Goal: Use online tool/utility: Utilize a website feature to perform a specific function

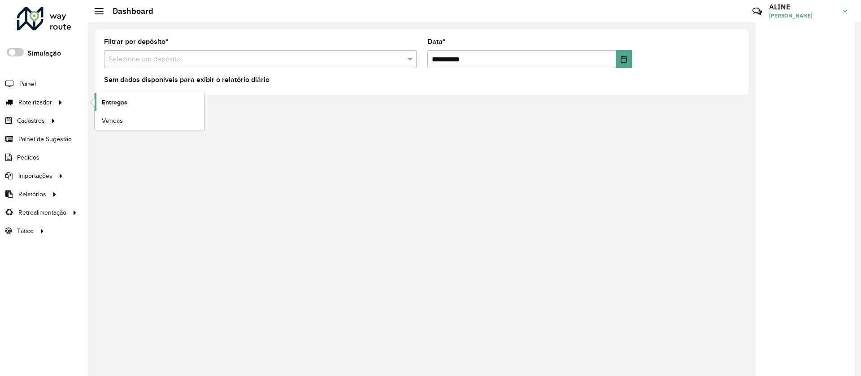
click at [119, 100] on span "Entregas" at bounding box center [115, 102] width 26 height 9
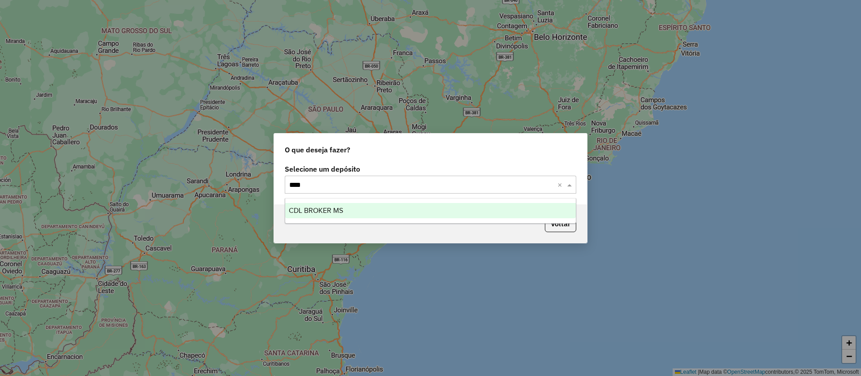
type input "*****"
click at [326, 212] on span "CDL BROKER MS" at bounding box center [316, 211] width 54 height 8
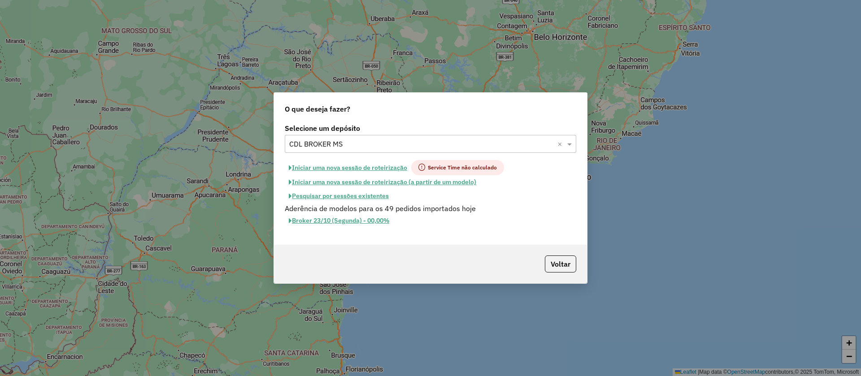
click at [382, 167] on button "Iniciar uma nova sessão de roteirização" at bounding box center [348, 167] width 126 height 15
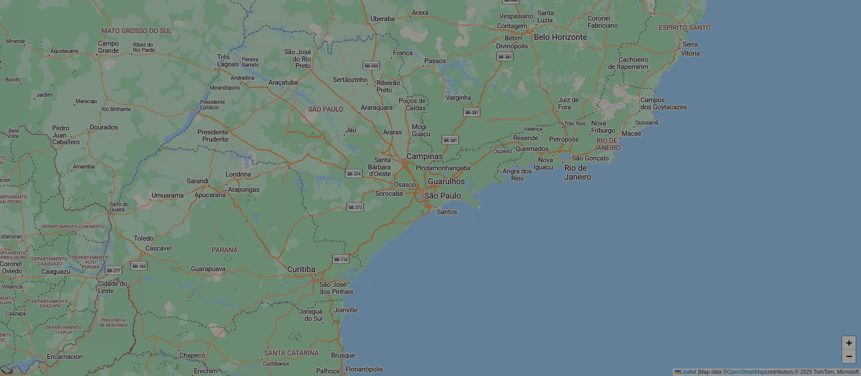
select select "*"
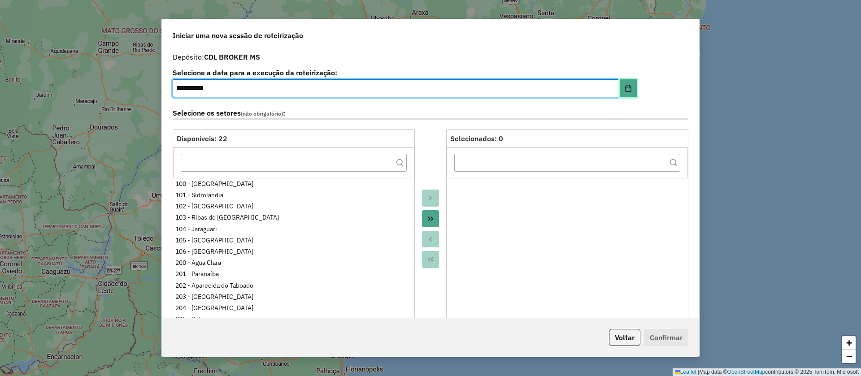
click at [625, 88] on icon "Choose Date" at bounding box center [628, 88] width 6 height 7
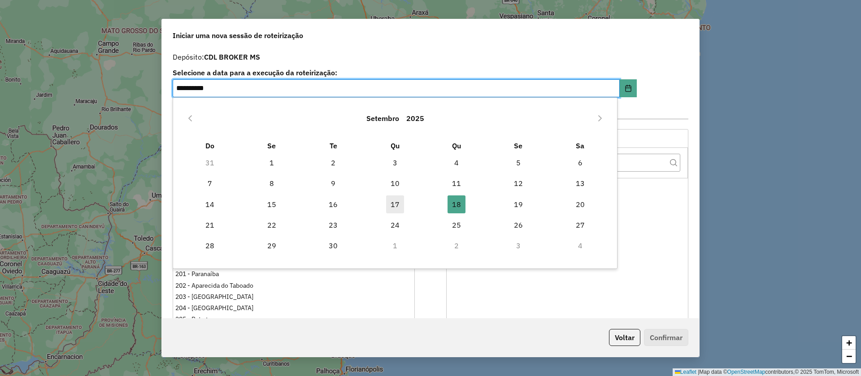
click at [394, 201] on span "17" at bounding box center [395, 204] width 18 height 18
type input "**********"
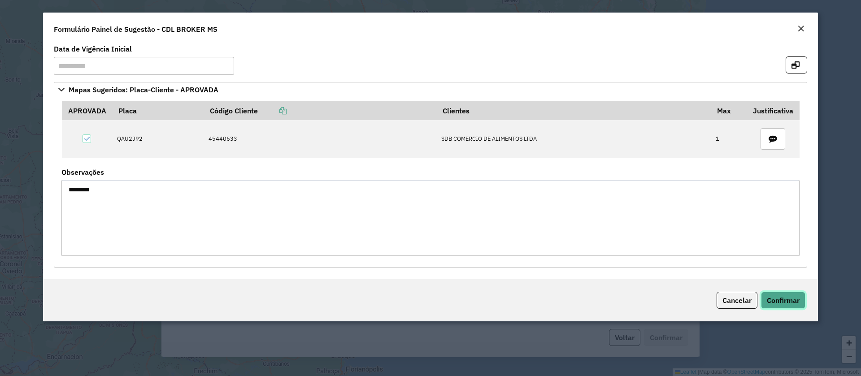
click at [779, 297] on span "Confirmar" at bounding box center [782, 300] width 33 height 9
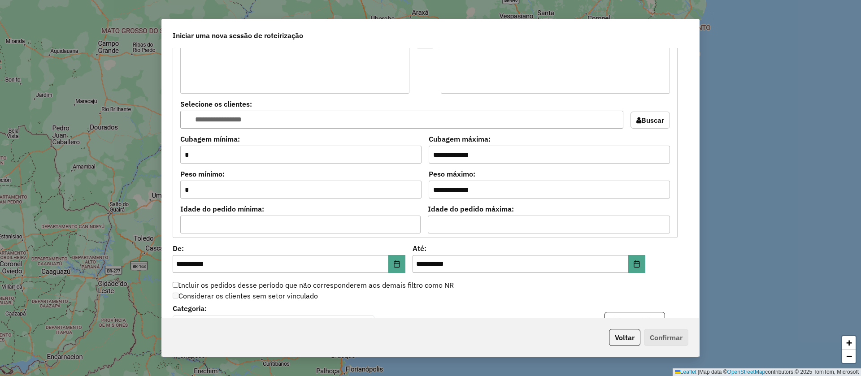
scroll to position [807, 0]
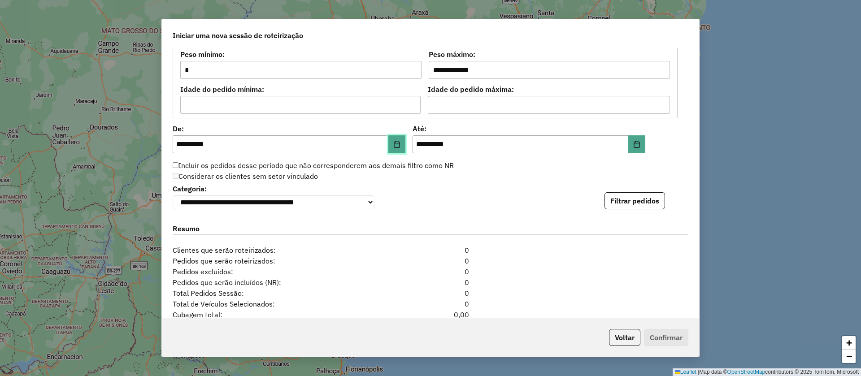
click at [397, 142] on icon "Choose Date" at bounding box center [396, 144] width 7 height 7
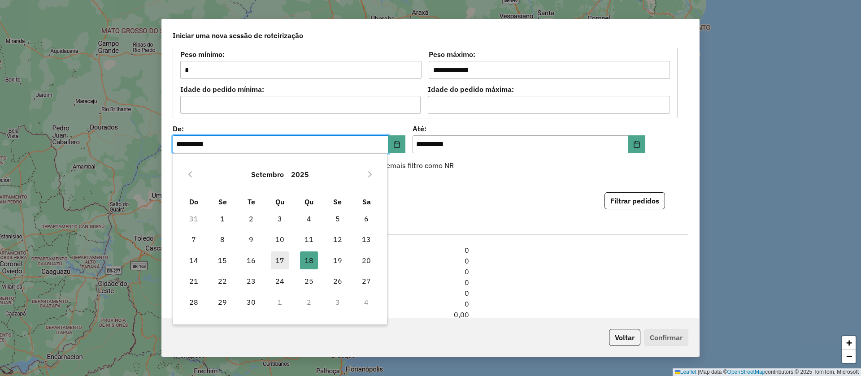
click at [276, 260] on span "17" at bounding box center [280, 260] width 18 height 18
type input "**********"
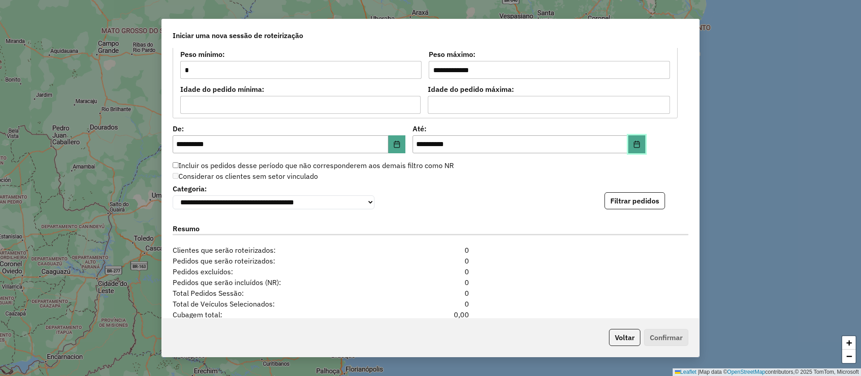
click at [636, 145] on icon "Choose Date" at bounding box center [636, 144] width 7 height 7
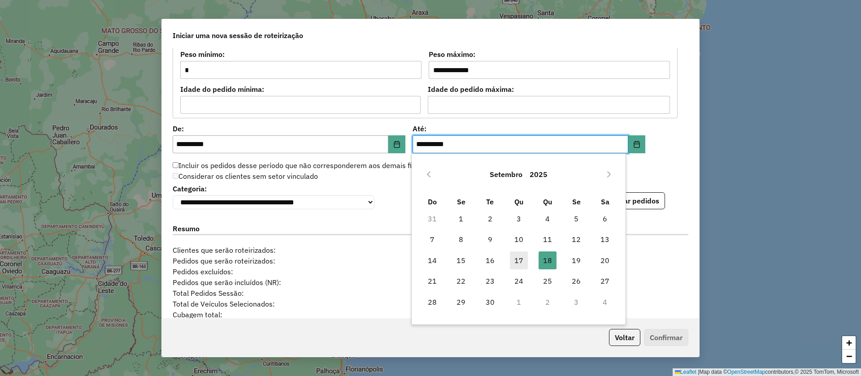
click at [524, 256] on span "17" at bounding box center [519, 260] width 18 height 18
type input "**********"
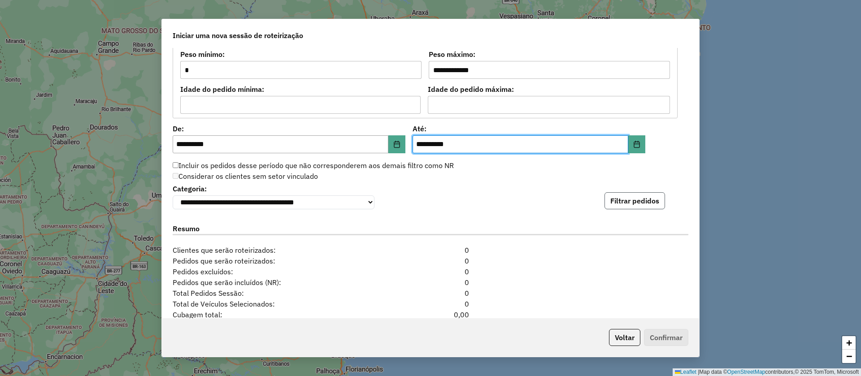
click at [639, 201] on button "Filtrar pedidos" at bounding box center [634, 200] width 61 height 17
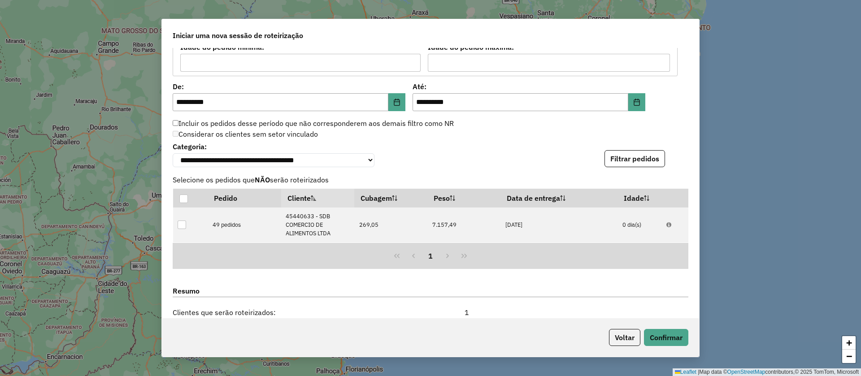
scroll to position [941, 0]
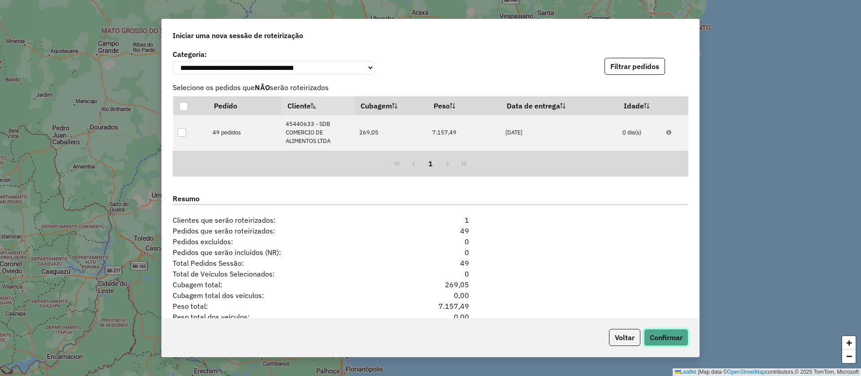
click at [663, 337] on button "Confirmar" at bounding box center [666, 337] width 44 height 17
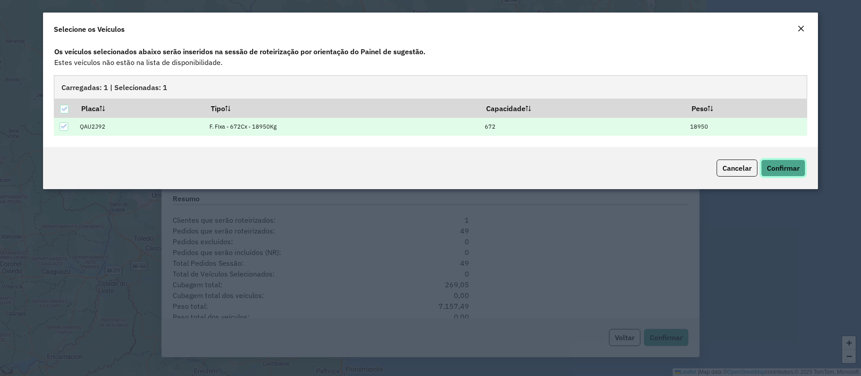
click at [776, 164] on span "Confirmar" at bounding box center [782, 168] width 33 height 9
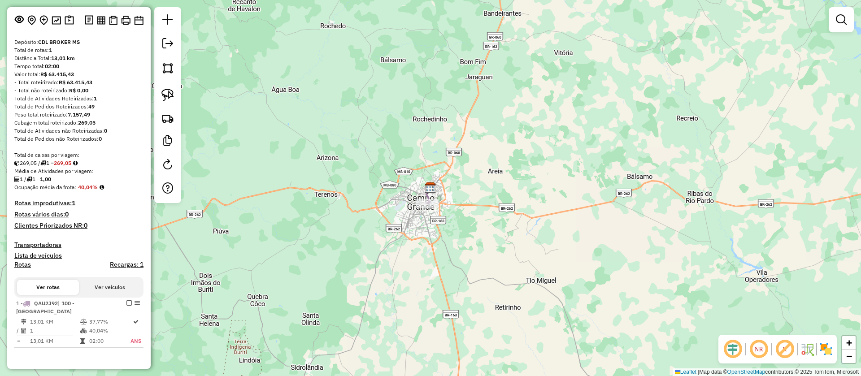
scroll to position [91, 0]
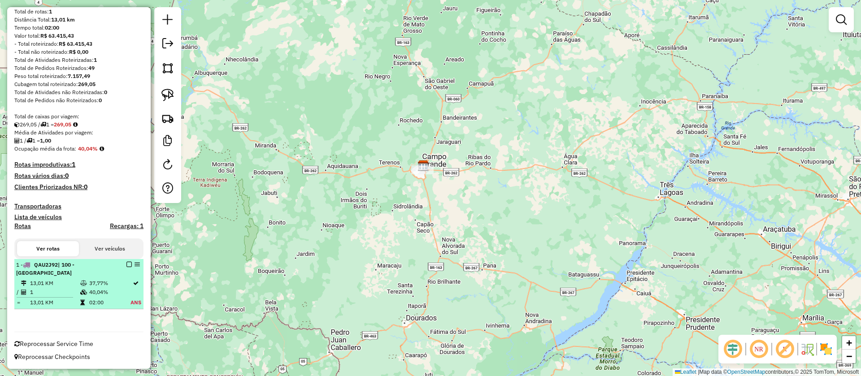
click at [123, 265] on div at bounding box center [126, 264] width 27 height 5
select select "**********"
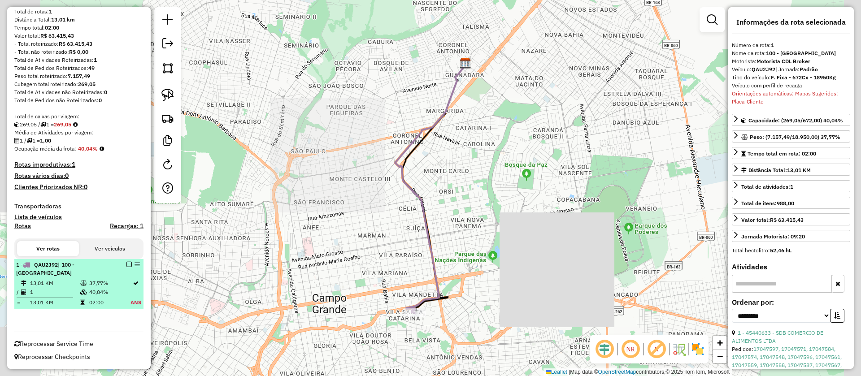
click at [127, 264] on em at bounding box center [128, 264] width 5 height 5
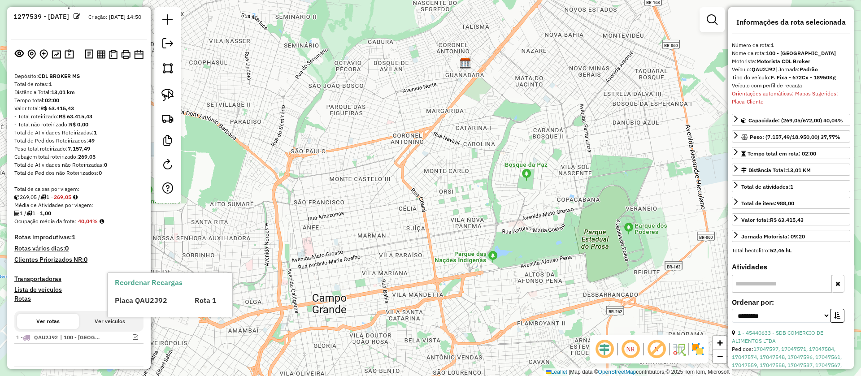
scroll to position [0, 0]
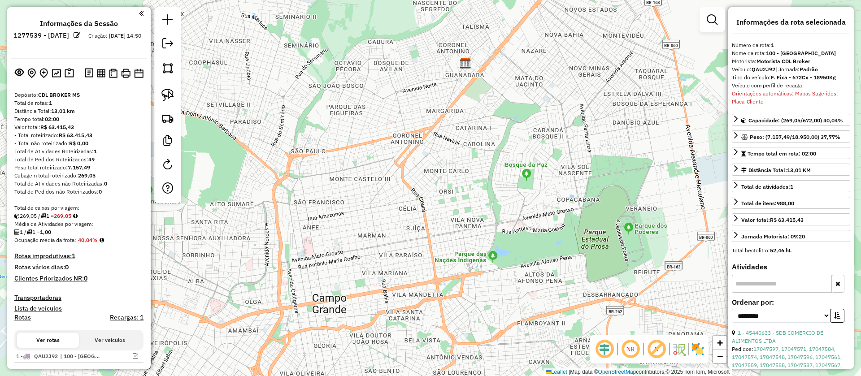
click at [80, 32] on em at bounding box center [77, 35] width 7 height 7
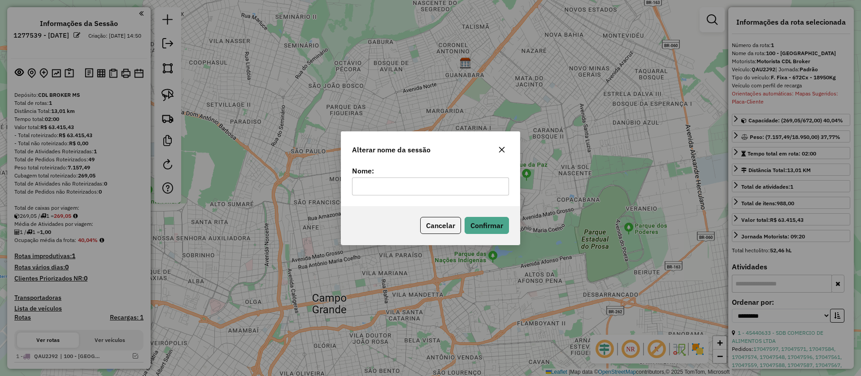
click at [418, 181] on input "text" at bounding box center [430, 186] width 157 height 18
type input "**"
click at [483, 228] on button "Confirmar" at bounding box center [486, 225] width 44 height 17
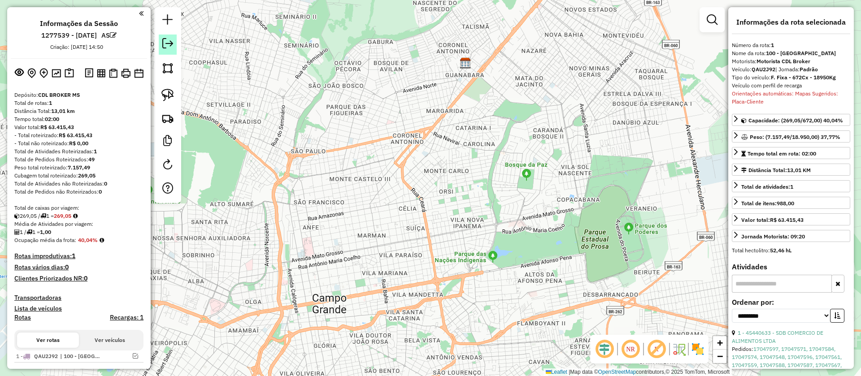
click at [165, 39] on em at bounding box center [167, 43] width 11 height 11
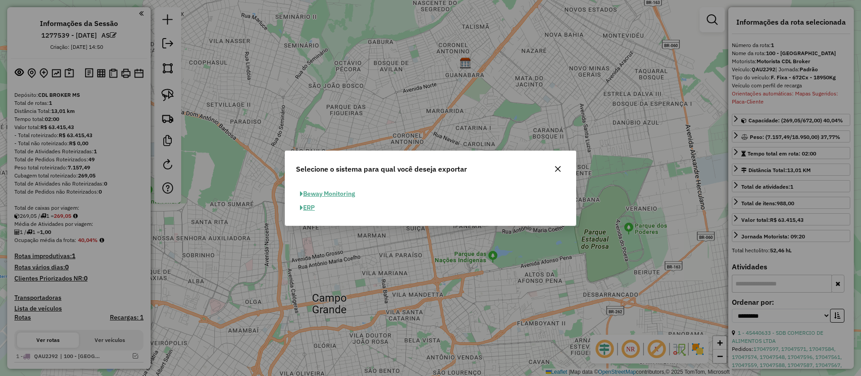
click at [309, 205] on button "ERP" at bounding box center [307, 208] width 23 height 14
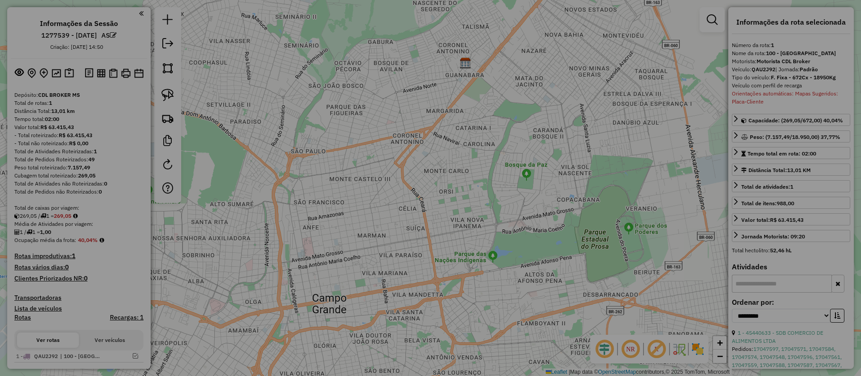
select select "**"
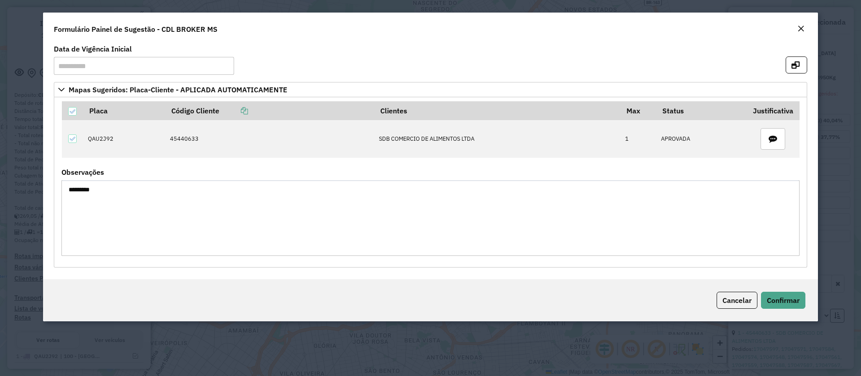
click at [801, 27] on em "Close" at bounding box center [800, 28] width 7 height 7
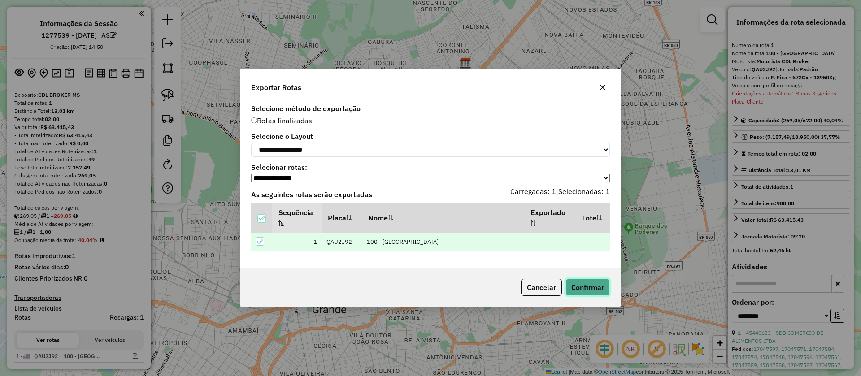
click at [593, 290] on button "Confirmar" at bounding box center [587, 287] width 44 height 17
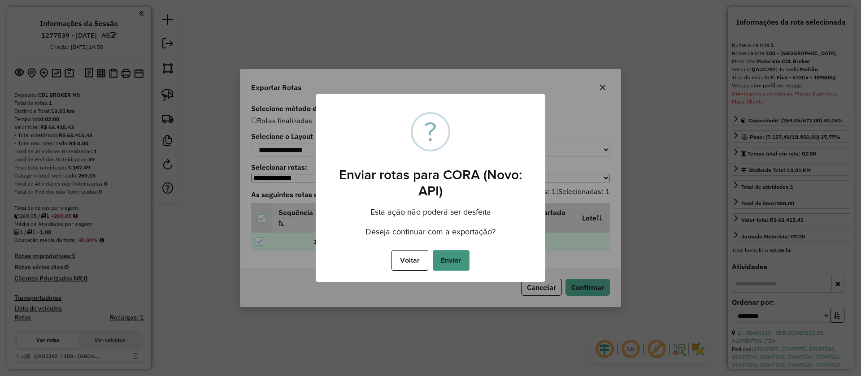
click at [451, 255] on button "Enviar" at bounding box center [451, 260] width 37 height 21
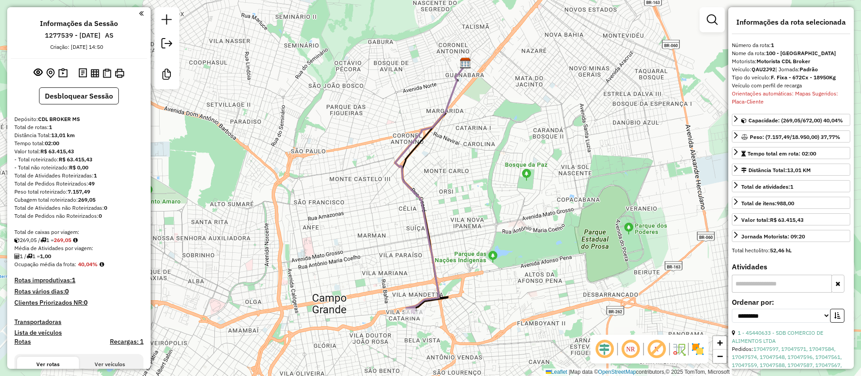
scroll to position [71, 0]
